Goal: Task Accomplishment & Management: Use online tool/utility

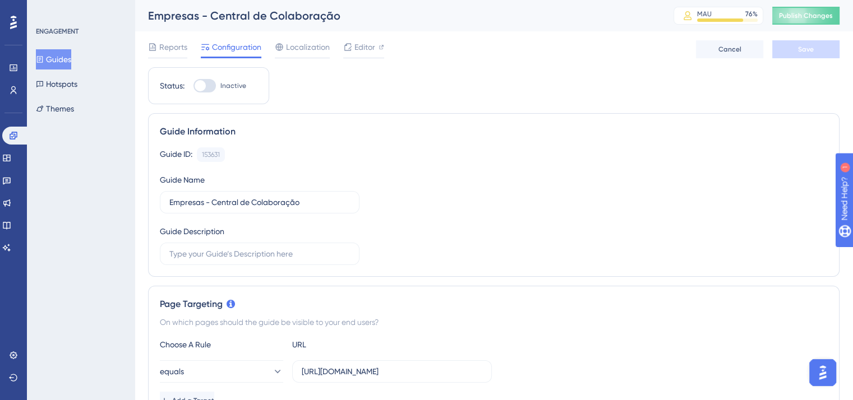
scroll to position [168, 0]
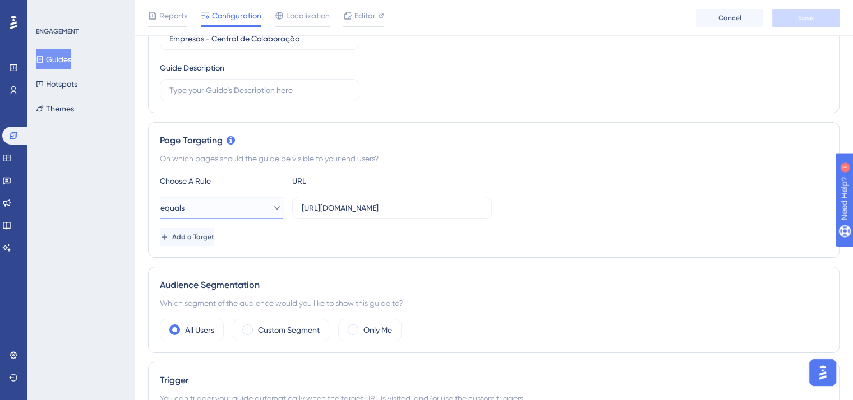
click at [271, 208] on icon at bounding box center [276, 207] width 11 height 11
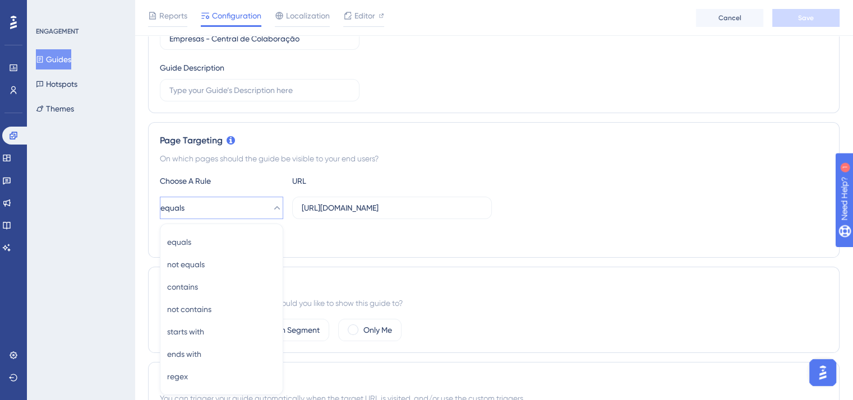
scroll to position [275, 0]
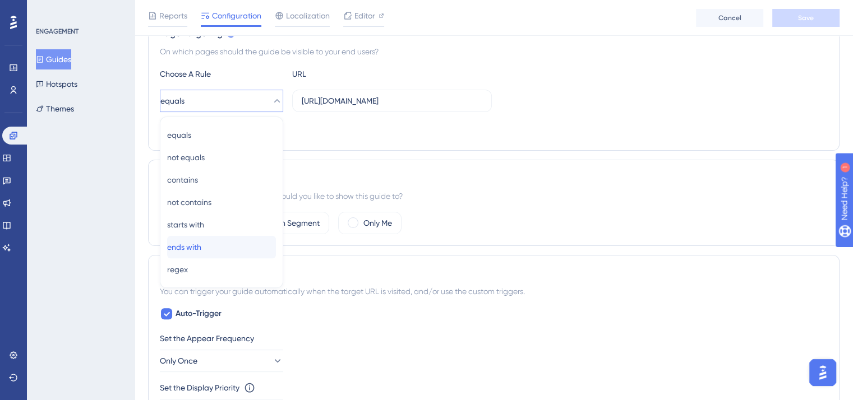
click at [224, 245] on div "ends with ends with" at bounding box center [221, 247] width 109 height 22
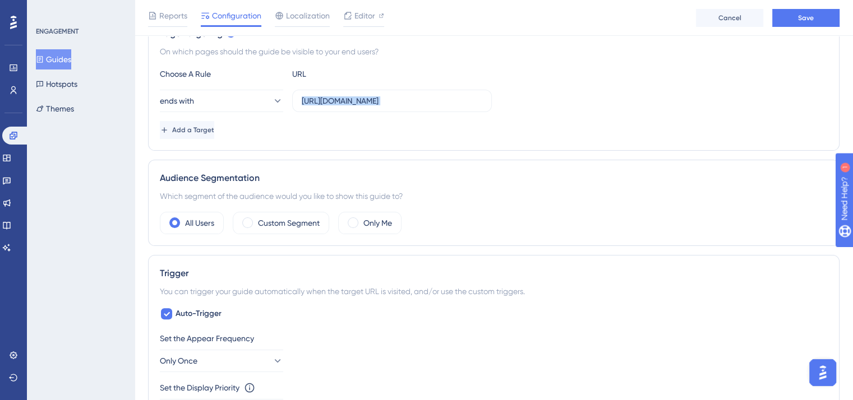
drag, startPoint x: 301, startPoint y: 102, endPoint x: 537, endPoint y: 119, distance: 236.8
click at [537, 119] on div "Choose A Rule URL ends with [URL][DOMAIN_NAME] Add a Target" at bounding box center [494, 103] width 668 height 72
click at [259, 103] on button "ends with" at bounding box center [221, 101] width 123 height 22
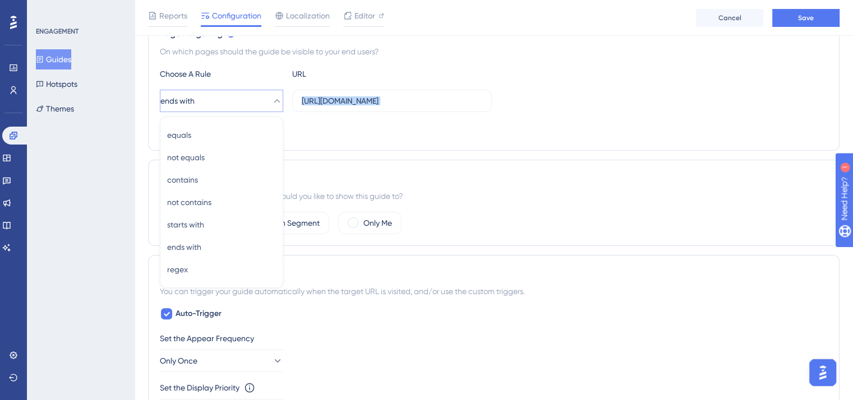
scroll to position [275, 0]
click at [218, 178] on div "contains contains" at bounding box center [221, 180] width 109 height 22
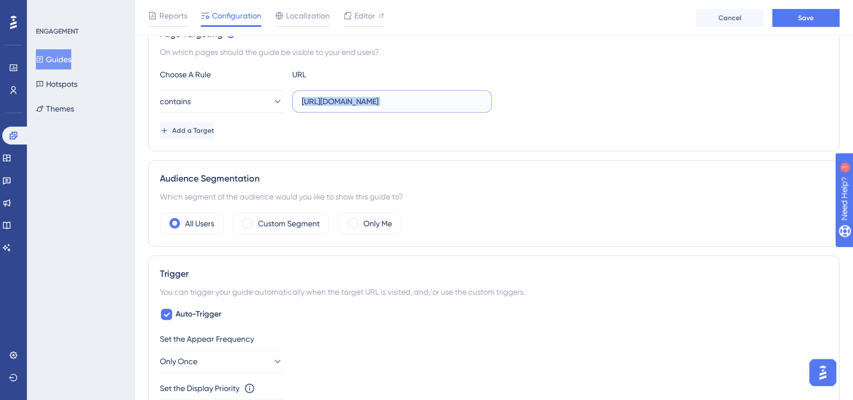
click at [339, 95] on input "[URL][DOMAIN_NAME]" at bounding box center [392, 101] width 181 height 12
click at [351, 103] on input "[URL][DOMAIN_NAME]" at bounding box center [392, 101] width 181 height 12
click at [448, 95] on input "[URL][DOMAIN_NAME]" at bounding box center [392, 101] width 181 height 12
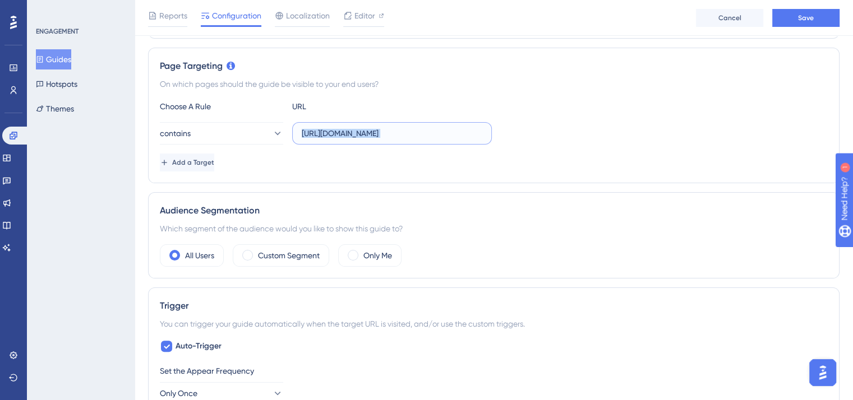
scroll to position [163, 0]
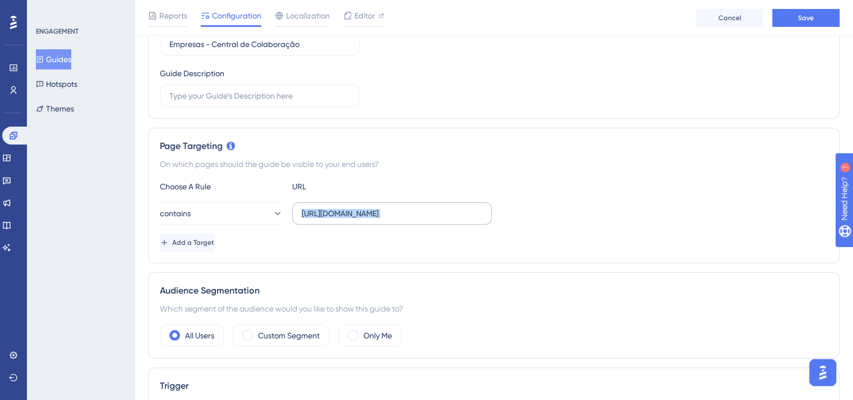
click at [482, 215] on label "[URL][DOMAIN_NAME]" at bounding box center [392, 213] width 200 height 22
click at [482, 215] on input "[URL][DOMAIN_NAME]" at bounding box center [392, 214] width 181 height 12
drag, startPoint x: 487, startPoint y: 212, endPoint x: 448, endPoint y: 213, distance: 39.3
click at [448, 213] on label "[URL][DOMAIN_NAME]" at bounding box center [392, 213] width 200 height 22
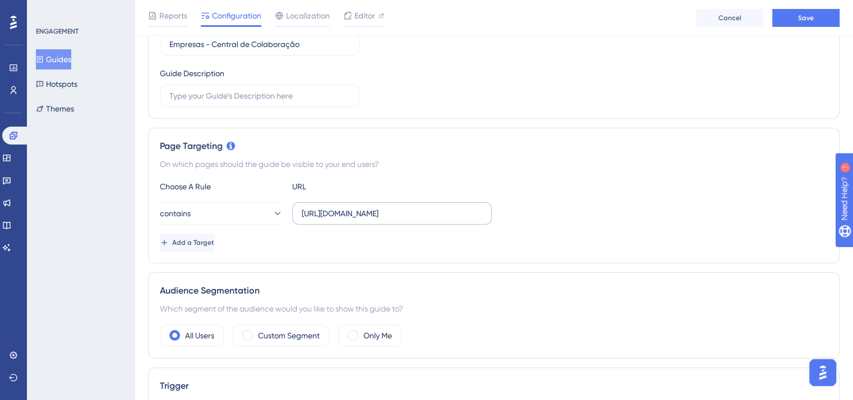
click at [448, 213] on input "[URL][DOMAIN_NAME]" at bounding box center [392, 214] width 181 height 12
drag, startPoint x: 347, startPoint y: 217, endPoint x: 294, endPoint y: 210, distance: 53.1
click at [294, 210] on label "[URL][DOMAIN_NAME]" at bounding box center [392, 213] width 200 height 22
type input "[DOMAIN_NAME][URL]"
click at [211, 240] on span "Add a Target" at bounding box center [194, 242] width 42 height 9
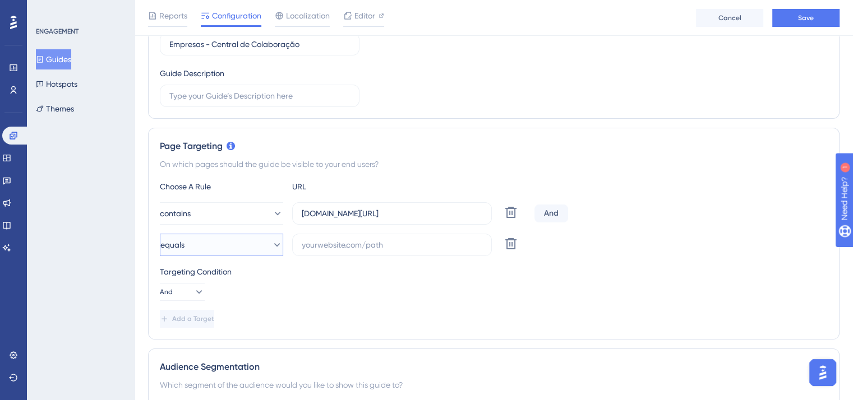
click at [242, 243] on button "equals" at bounding box center [221, 245] width 123 height 22
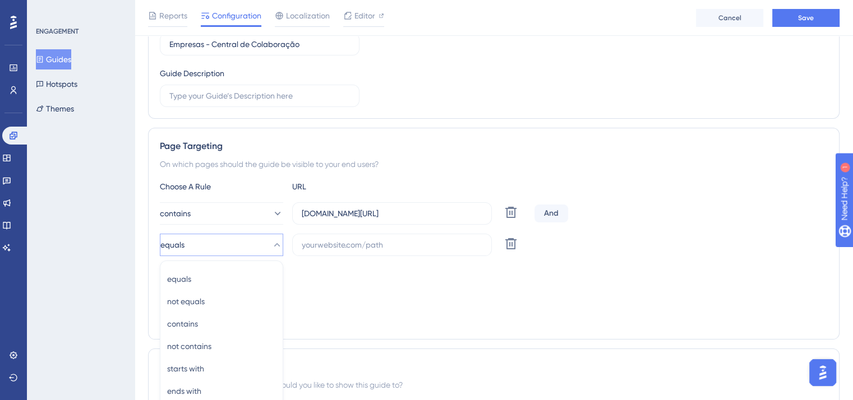
scroll to position [307, 0]
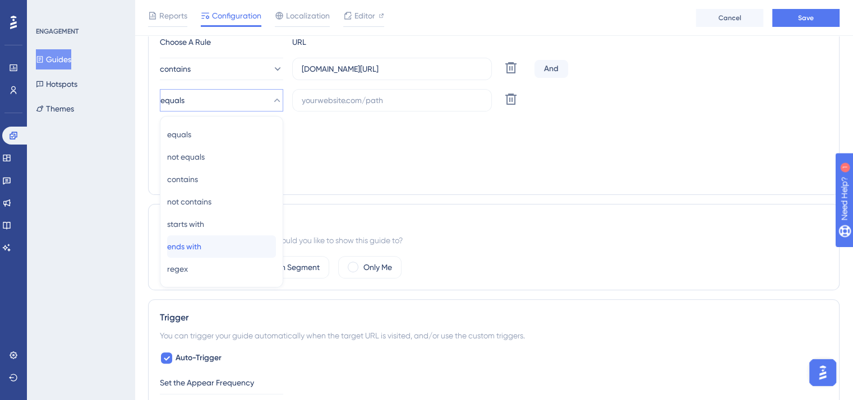
click at [222, 248] on div "ends with ends with" at bounding box center [221, 247] width 109 height 22
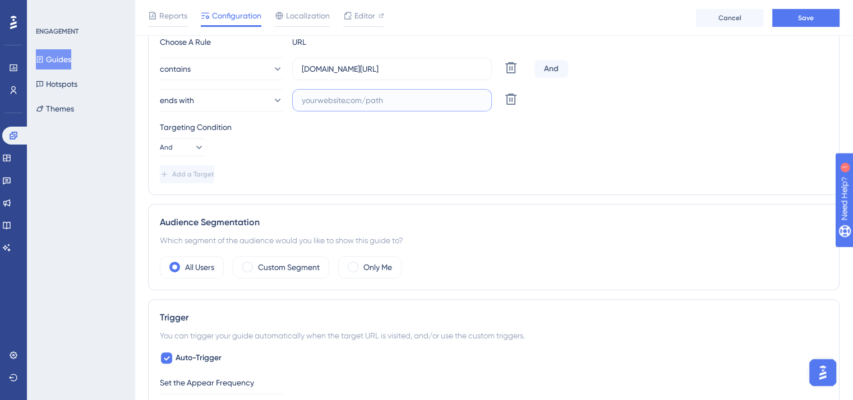
click at [354, 100] on input "text" at bounding box center [392, 100] width 181 height 12
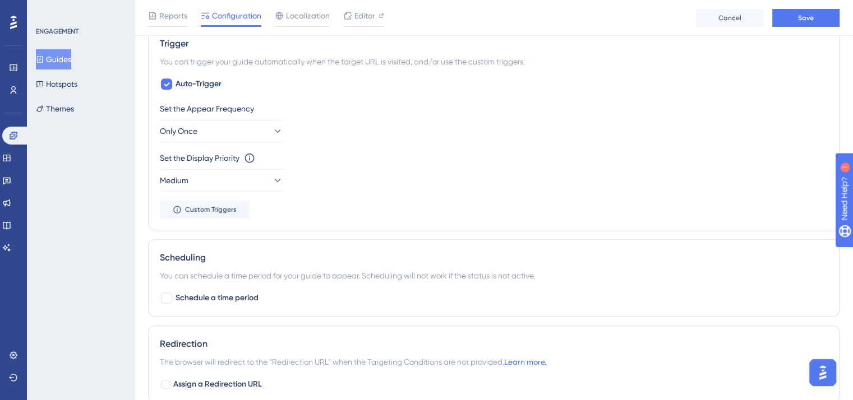
scroll to position [588, 0]
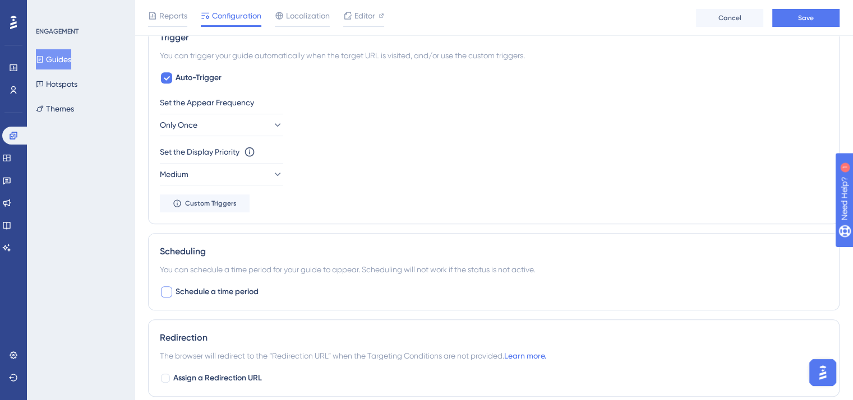
type input "central-colaboracao"
click at [241, 292] on span "Schedule a time period" at bounding box center [217, 292] width 83 height 13
checkbox input "true"
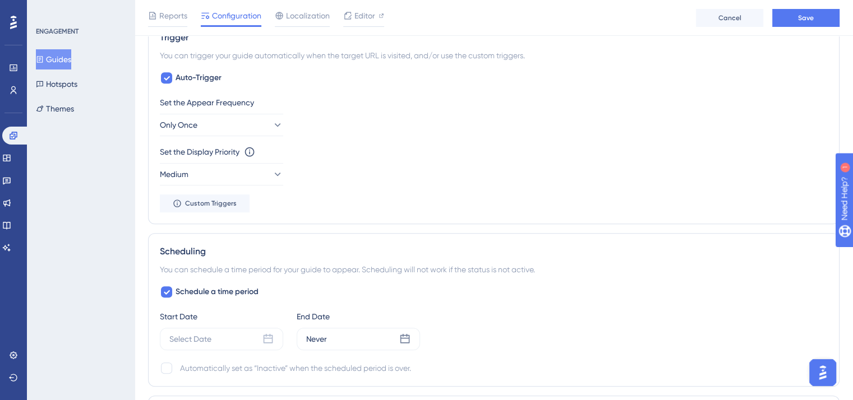
scroll to position [700, 0]
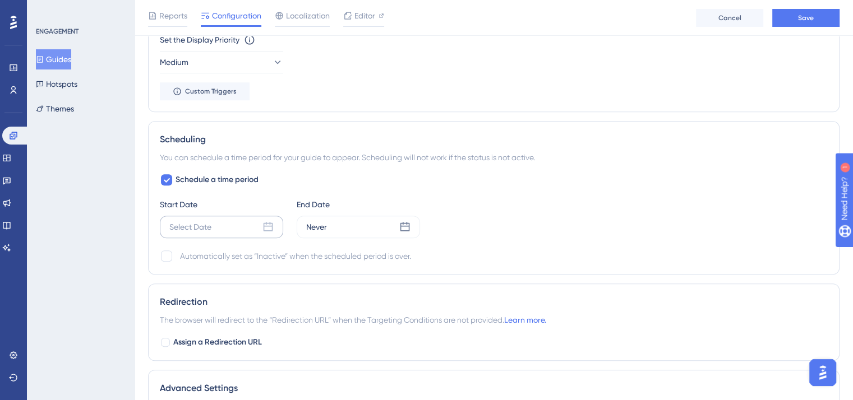
click at [271, 231] on div "Select Date" at bounding box center [221, 227] width 123 height 22
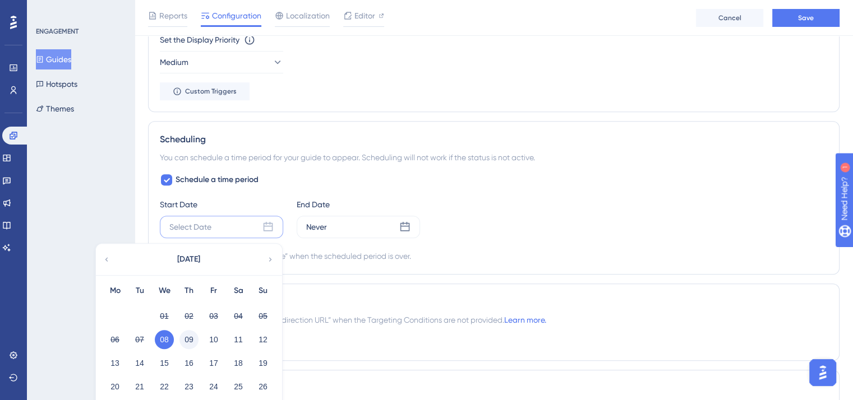
click at [191, 335] on button "09" at bounding box center [188, 339] width 19 height 19
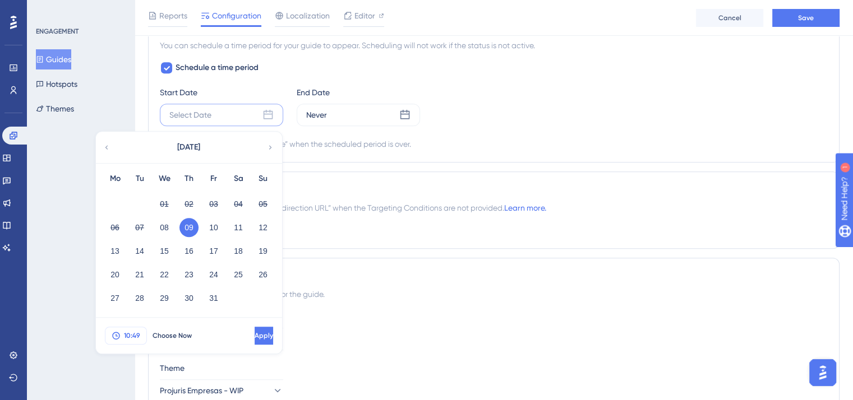
click at [123, 329] on button "10:49" at bounding box center [126, 336] width 42 height 18
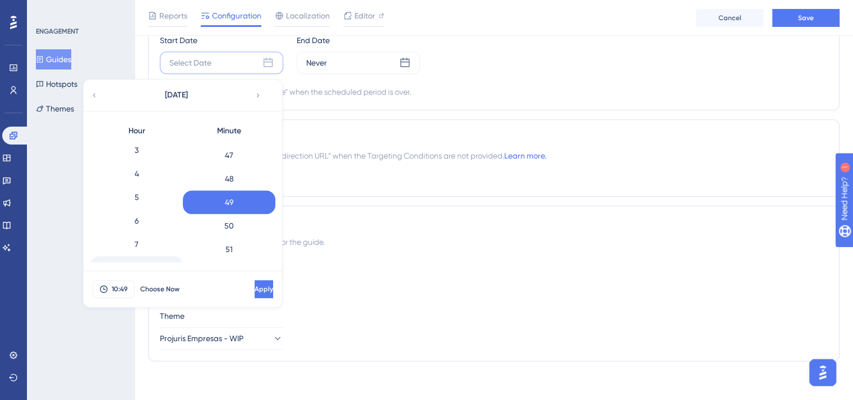
scroll to position [131, 0]
click at [144, 216] on div "8" at bounding box center [136, 212] width 93 height 24
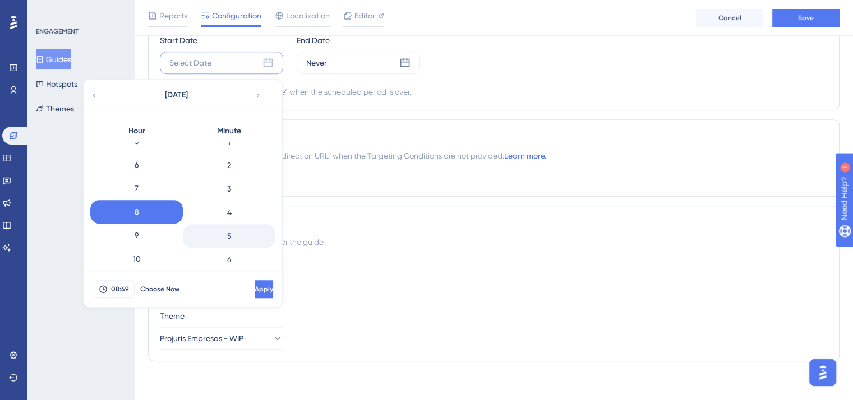
scroll to position [0, 0]
click at [244, 155] on div "0" at bounding box center [229, 154] width 93 height 24
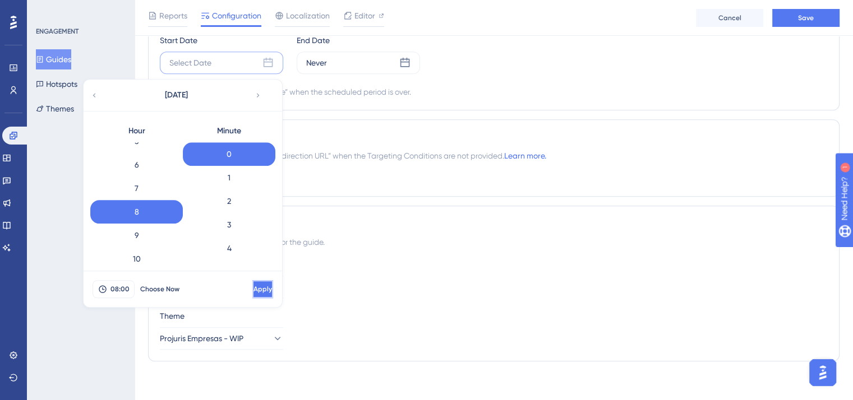
click at [254, 288] on span "Apply" at bounding box center [263, 289] width 19 height 9
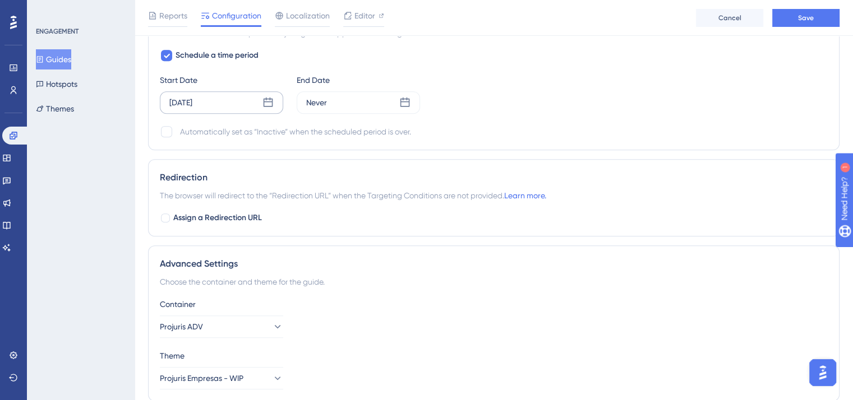
scroll to position [752, 0]
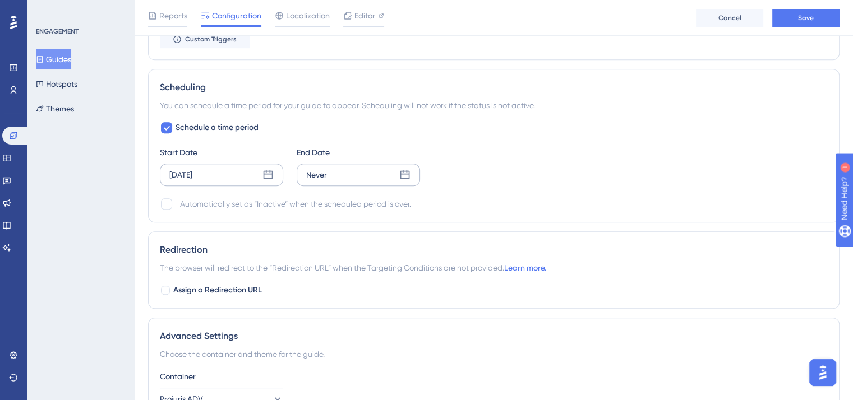
click at [381, 169] on div "Never" at bounding box center [358, 175] width 123 height 22
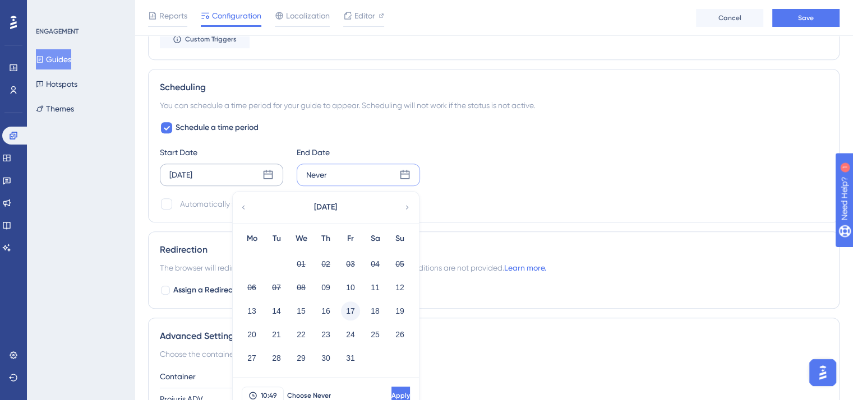
click at [351, 306] on button "17" at bounding box center [350, 311] width 19 height 19
click at [269, 388] on button "10:49" at bounding box center [263, 396] width 42 height 18
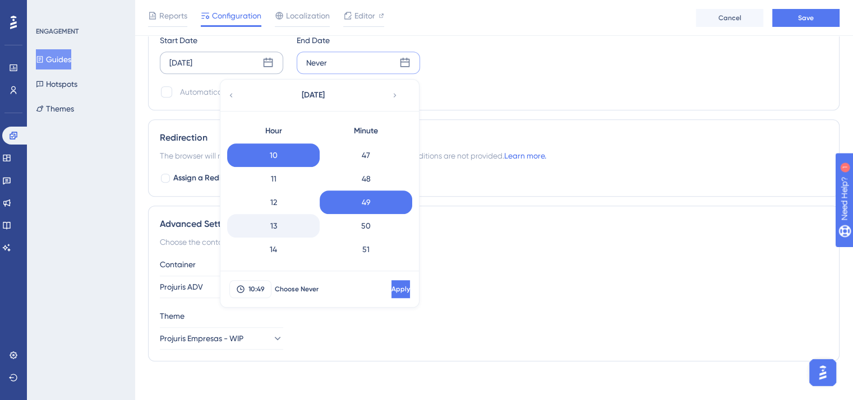
scroll to position [355, 0]
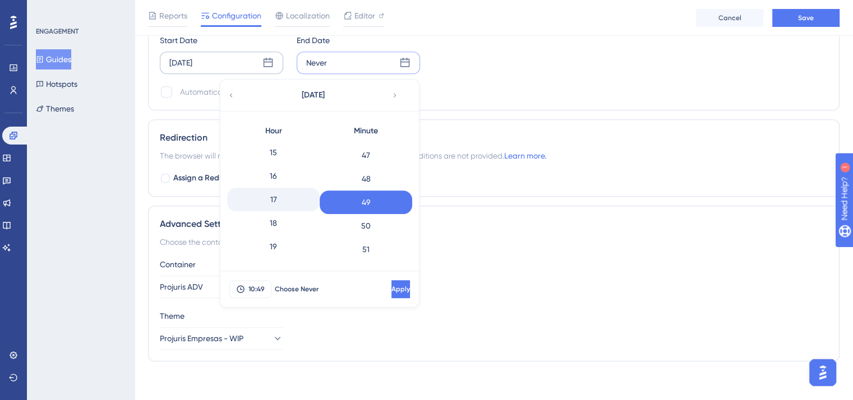
click at [280, 192] on div "17" at bounding box center [273, 200] width 93 height 24
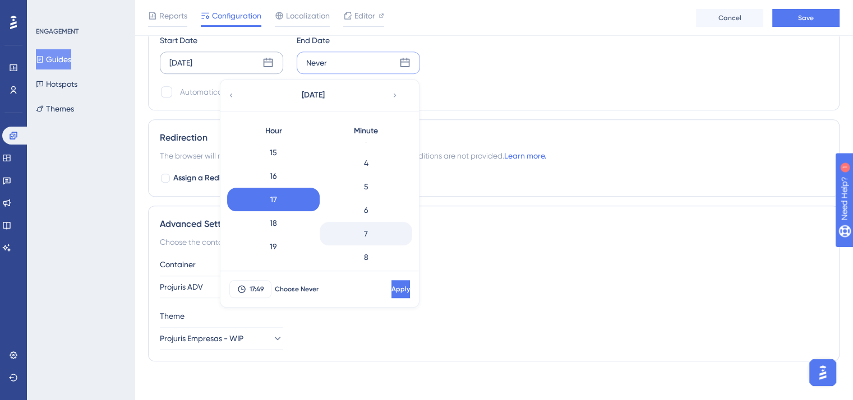
scroll to position [0, 0]
click at [376, 152] on div "0" at bounding box center [366, 154] width 93 height 24
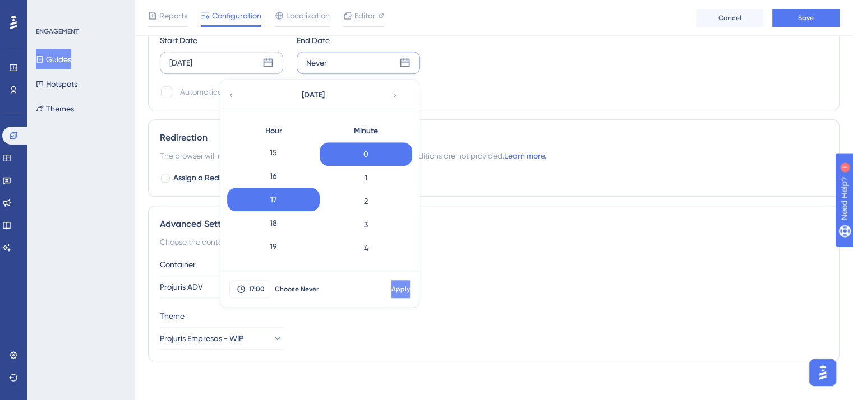
click at [392, 286] on span "Apply" at bounding box center [401, 289] width 19 height 9
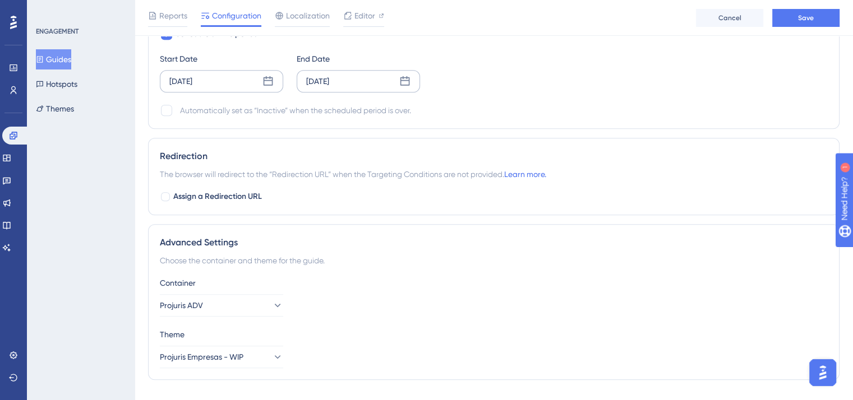
scroll to position [868, 0]
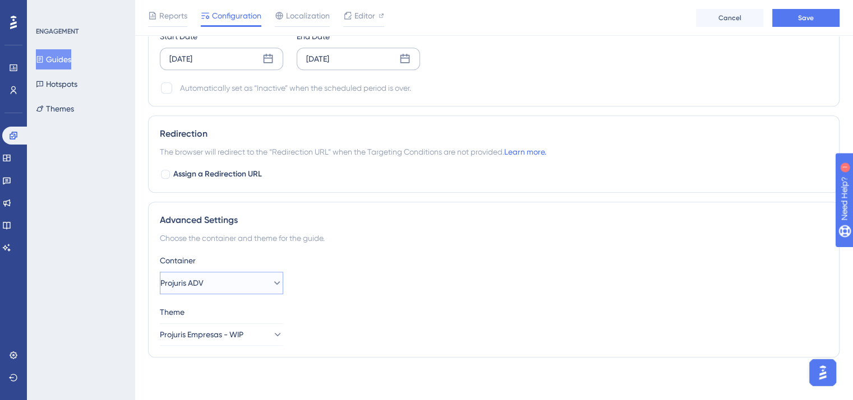
click at [195, 286] on span "Projuris ADV" at bounding box center [181, 283] width 43 height 13
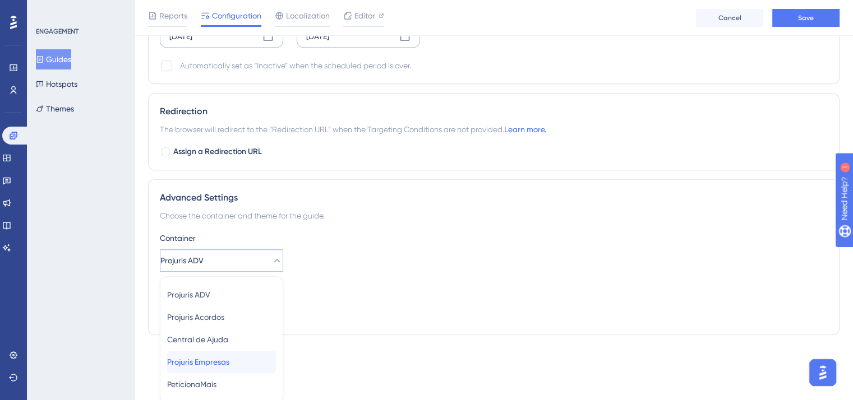
drag, startPoint x: 216, startPoint y: 364, endPoint x: 222, endPoint y: 362, distance: 6.6
click at [218, 364] on span "Projuris Empresas" at bounding box center [198, 362] width 62 height 13
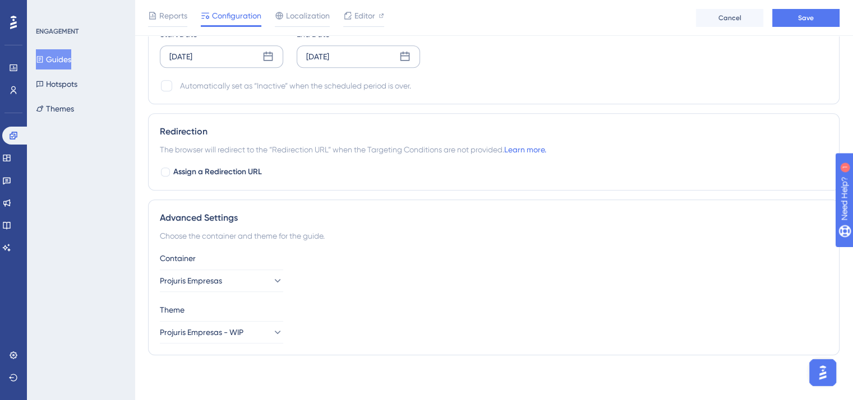
scroll to position [868, 0]
click at [490, 244] on div "Advanced Settings Choose the container and theme for the guide. Container Proju…" at bounding box center [494, 280] width 692 height 156
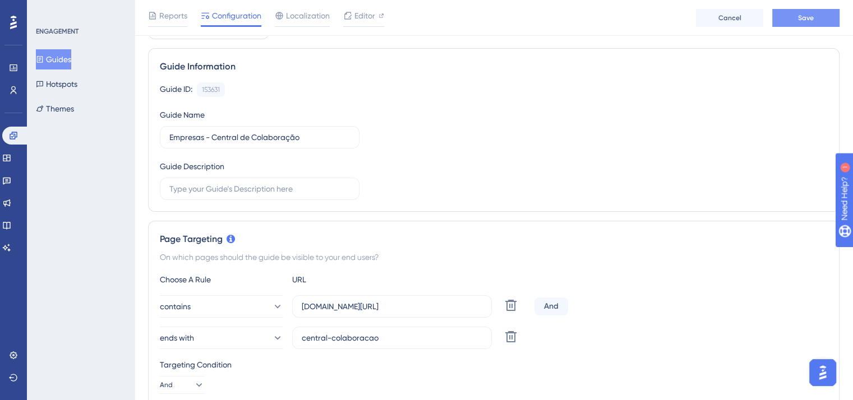
scroll to position [0, 0]
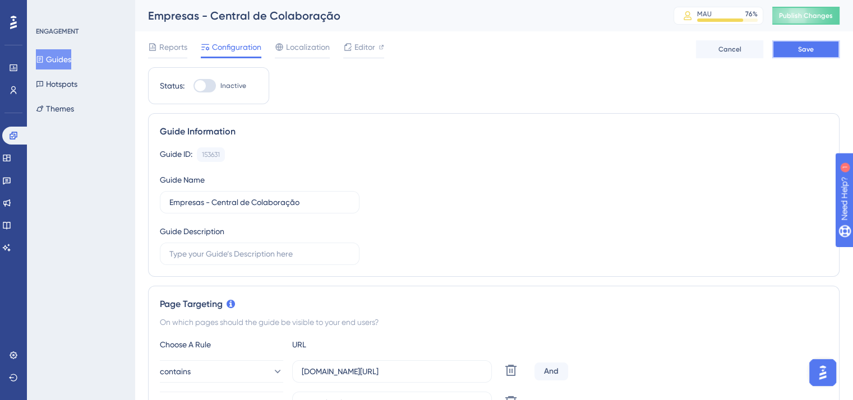
click at [812, 48] on span "Save" at bounding box center [806, 49] width 16 height 9
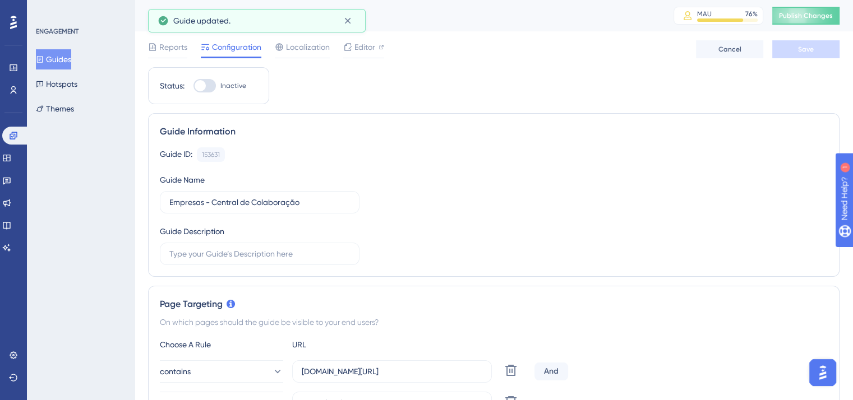
click at [213, 86] on div at bounding box center [205, 85] width 22 height 13
click at [194, 86] on input "Inactive" at bounding box center [193, 86] width 1 height 1
checkbox input "true"
click at [790, 48] on button "Save" at bounding box center [805, 49] width 67 height 18
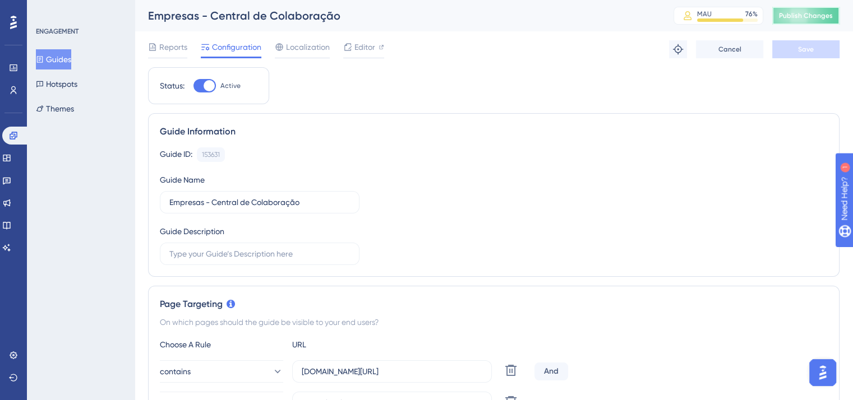
click at [807, 12] on span "Publish Changes" at bounding box center [806, 15] width 54 height 9
